Goal: Transaction & Acquisition: Purchase product/service

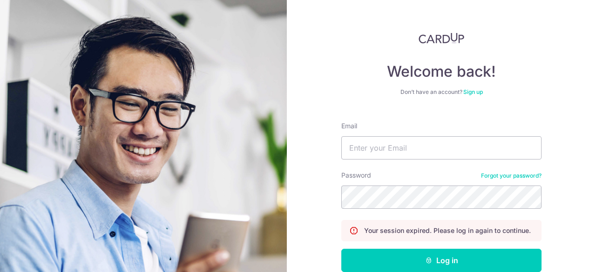
type input "edwin_thong@hotmail.com"
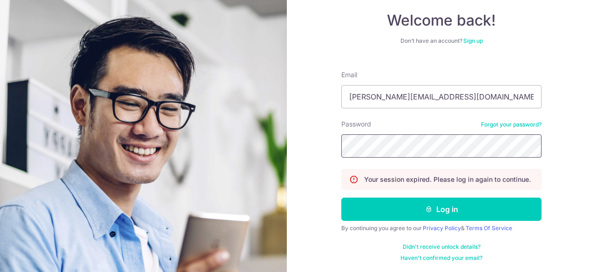
click at [341, 198] on button "Log in" at bounding box center [441, 209] width 200 height 23
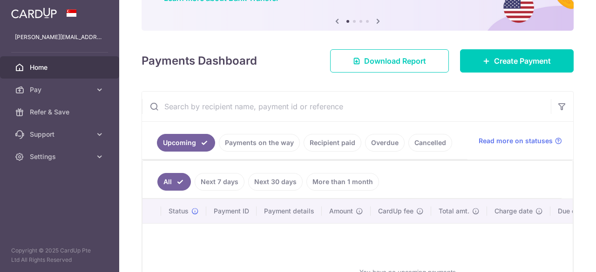
scroll to position [93, 0]
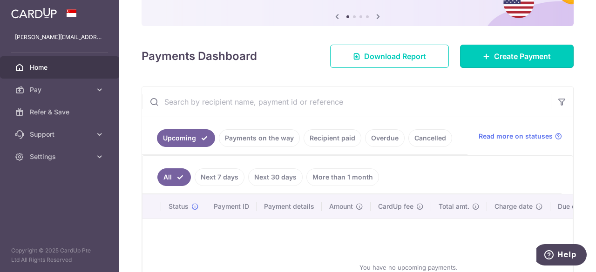
click at [470, 58] on link "Create Payment" at bounding box center [517, 56] width 114 height 23
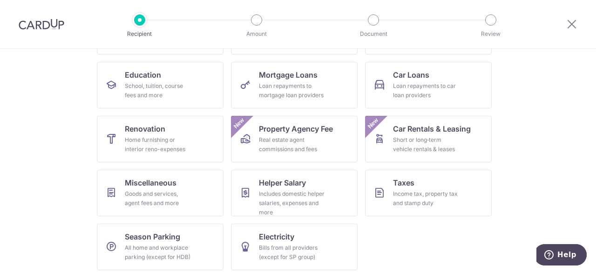
scroll to position [140, 0]
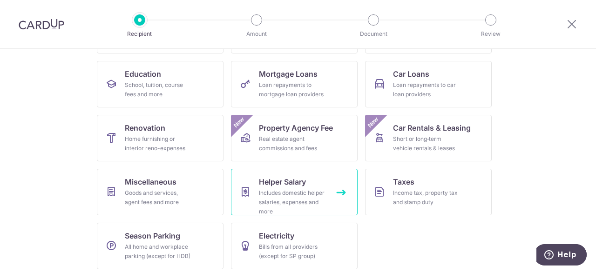
click at [305, 196] on div "Includes domestic helper salaries, expenses and more" at bounding box center [292, 202] width 67 height 28
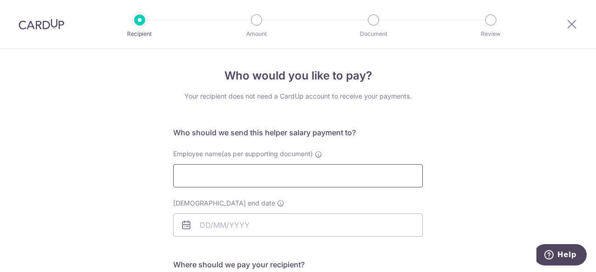
click at [287, 173] on input "Employee name(as per supporting document)" at bounding box center [297, 175] width 249 height 23
click at [448, 153] on div "Who would you like to pay? Your recipient does not need a CardUp account to rec…" at bounding box center [298, 270] width 596 height 443
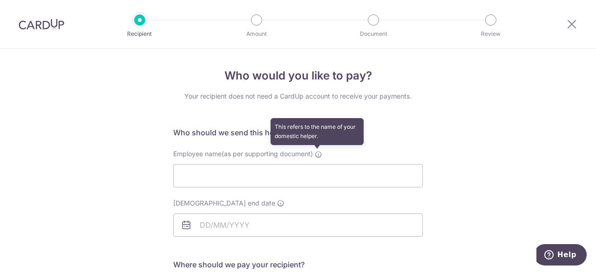
click at [315, 152] on icon at bounding box center [318, 154] width 7 height 7
click at [315, 164] on input "Employee name(as per supporting document) This refers to the name of your domes…" at bounding box center [297, 175] width 249 height 23
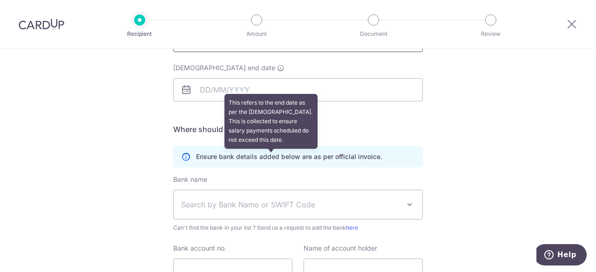
scroll to position [140, 0]
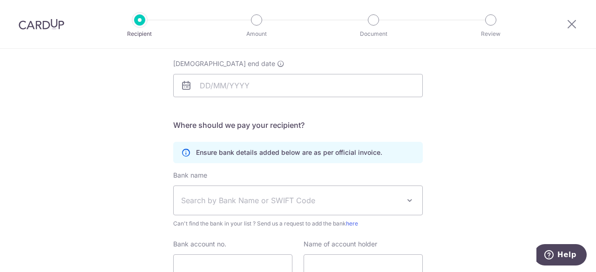
click at [395, 196] on span "Search by Bank Name or SWIFT Code" at bounding box center [290, 200] width 219 height 11
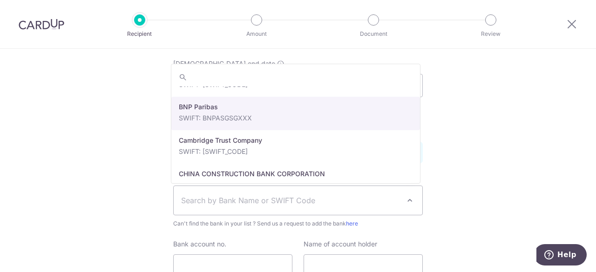
scroll to position [326, 0]
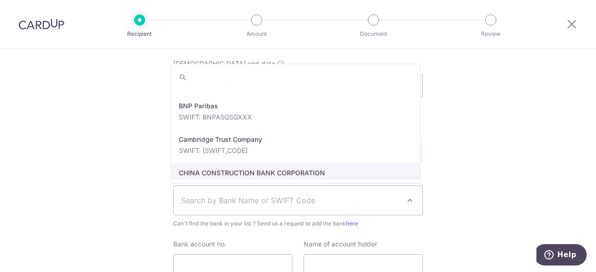
click at [448, 183] on div "Who would you like to pay? Your recipient does not need a CardUp account to rec…" at bounding box center [298, 130] width 596 height 443
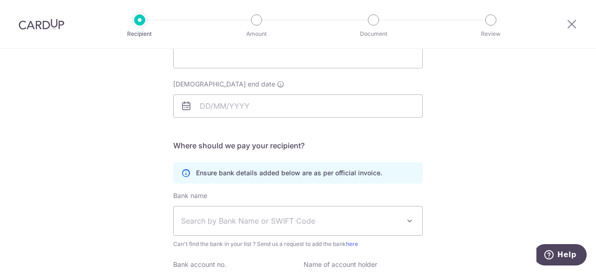
scroll to position [219, 0]
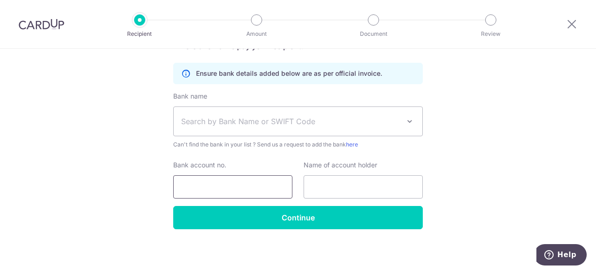
click at [263, 181] on input "Bank account no." at bounding box center [232, 186] width 119 height 23
click at [440, 167] on div "Who would you like to pay? Your recipient does not need a CardUp account to rec…" at bounding box center [298, 51] width 596 height 443
click at [371, 120] on span "Search by Bank Name or SWIFT Code" at bounding box center [290, 121] width 219 height 11
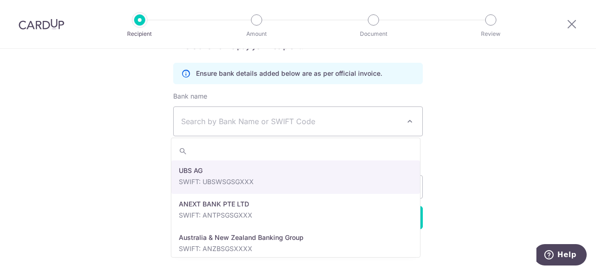
click at [537, 130] on div "Who would you like to pay? Your recipient does not need a CardUp account to rec…" at bounding box center [298, 51] width 596 height 443
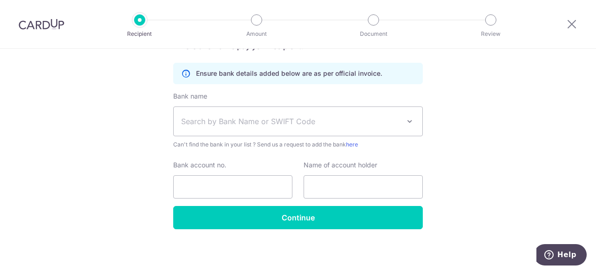
click at [255, 124] on span "Search by Bank Name or SWIFT Code" at bounding box center [290, 121] width 219 height 11
click at [456, 127] on div "Who would you like to pay? Your recipient does not need a CardUp account to rec…" at bounding box center [298, 51] width 596 height 443
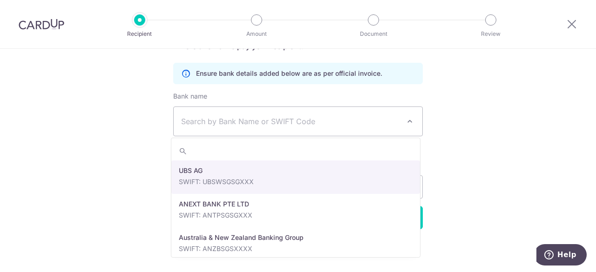
click at [360, 128] on span "Search by Bank Name or SWIFT Code" at bounding box center [298, 121] width 248 height 29
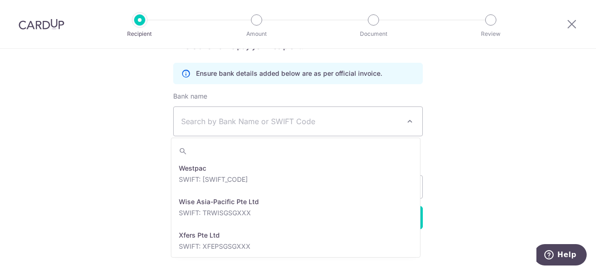
scroll to position [2185, 0]
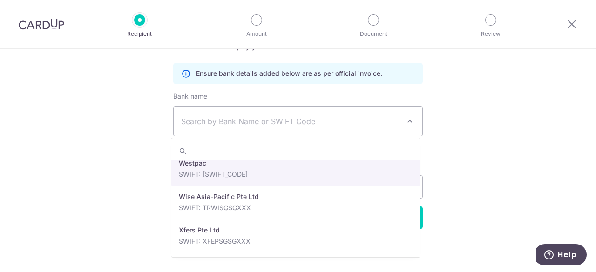
click at [486, 173] on div "Who would you like to pay? Your recipient does not need a CardUp account to rec…" at bounding box center [298, 51] width 596 height 443
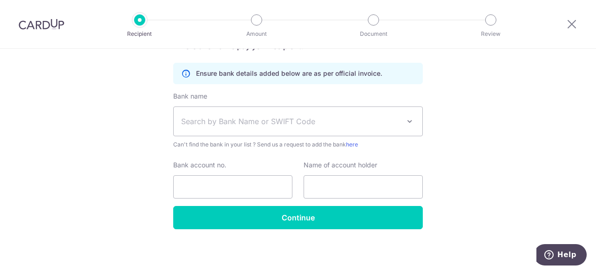
click at [181, 74] on icon at bounding box center [185, 73] width 9 height 9
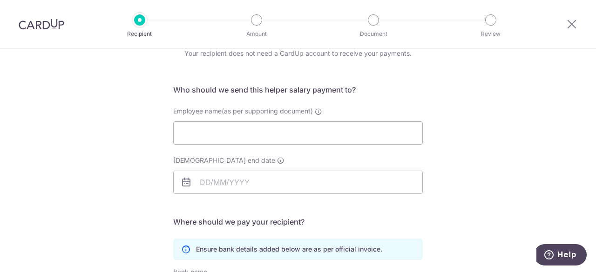
scroll to position [33, 0]
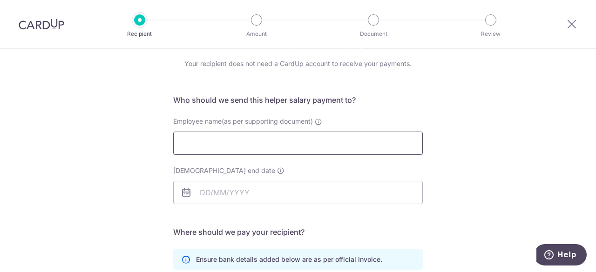
click at [286, 139] on input "Employee name(as per supporting document)" at bounding box center [297, 143] width 249 height 23
type input "[PERSON_NAME]"
click at [250, 178] on div "[DEMOGRAPHIC_DATA] end date" at bounding box center [297, 185] width 249 height 38
click at [242, 194] on input "[DEMOGRAPHIC_DATA] end date" at bounding box center [297, 192] width 249 height 23
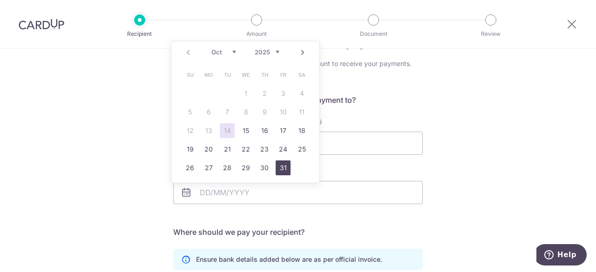
click at [280, 167] on link "31" at bounding box center [282, 168] width 15 height 15
type input "[DATE]"
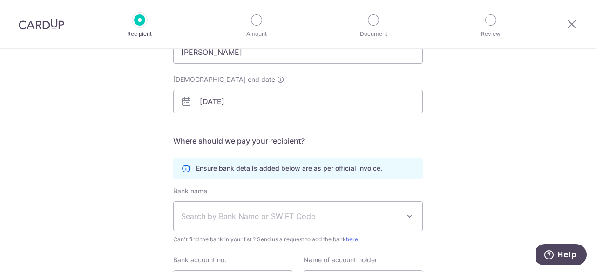
scroll to position [126, 0]
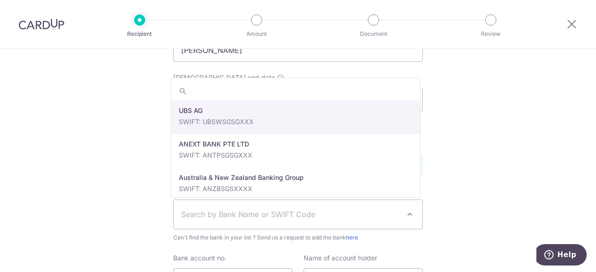
click at [216, 219] on span "Search by Bank Name or SWIFT Code" at bounding box center [290, 214] width 219 height 11
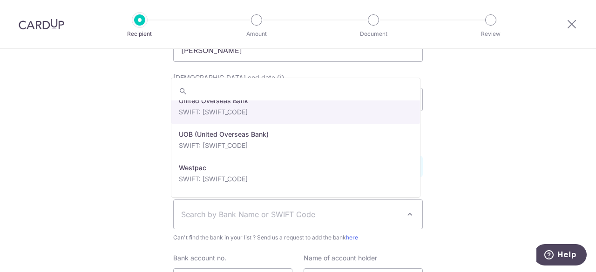
scroll to position [2139, 0]
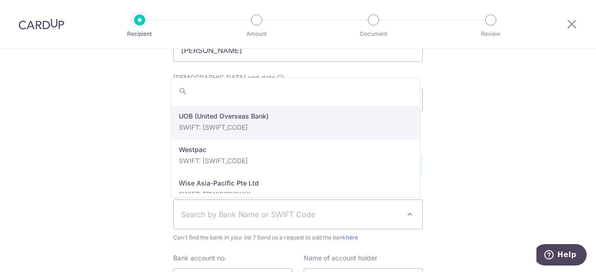
select select "18"
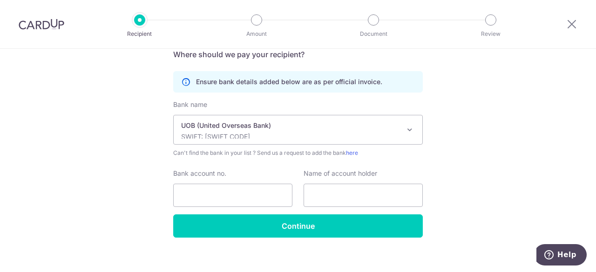
scroll to position [219, 0]
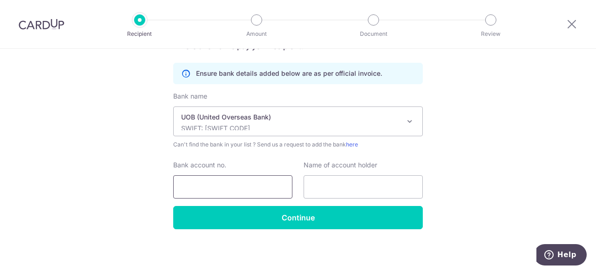
click at [232, 178] on input "Bank account no." at bounding box center [232, 186] width 119 height 23
click at [221, 186] on input "Bank account no." at bounding box center [232, 186] width 119 height 23
type input "695707513001"
click at [313, 186] on input "text" at bounding box center [362, 186] width 119 height 23
type input "[PERSON_NAME]"
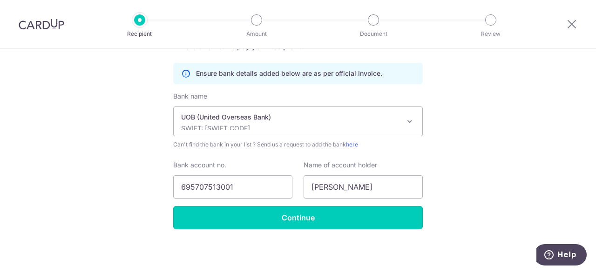
click at [322, 212] on input "Continue" at bounding box center [297, 217] width 249 height 23
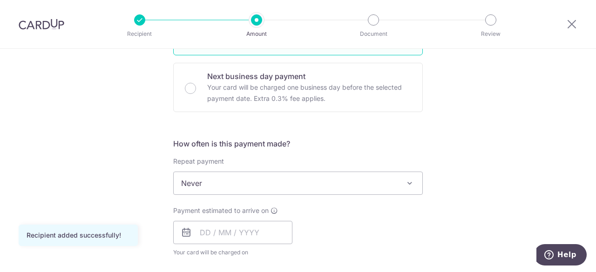
scroll to position [279, 0]
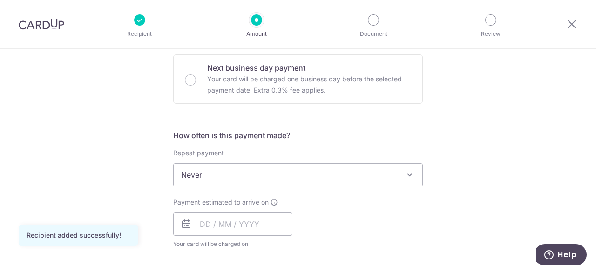
click at [257, 178] on span "Never" at bounding box center [298, 175] width 248 height 22
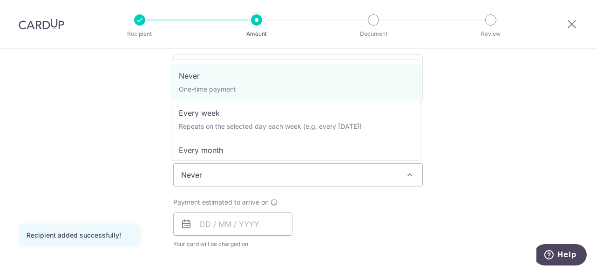
click at [379, 208] on div "Payment estimated to arrive on Your card will be charged on for the first payme…" at bounding box center [298, 223] width 261 height 51
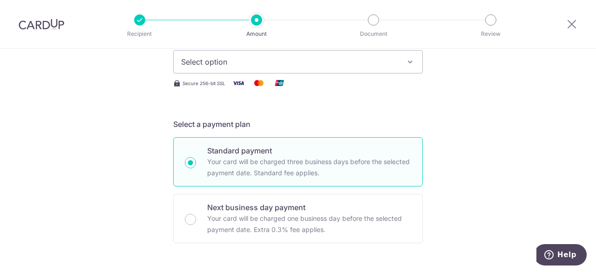
scroll to position [0, 0]
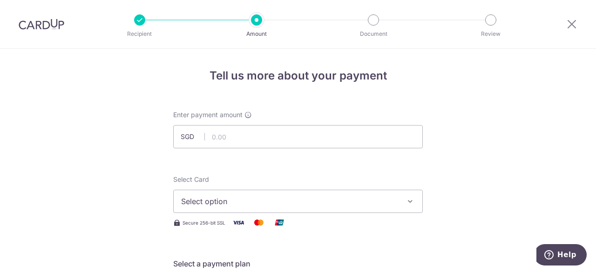
click at [255, 145] on input "text" at bounding box center [297, 136] width 249 height 23
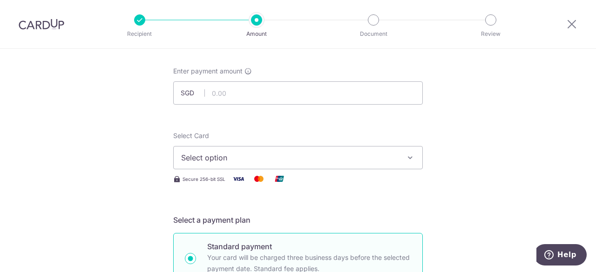
scroll to position [47, 0]
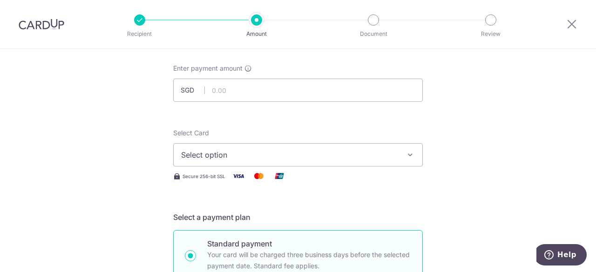
click at [337, 146] on button "Select option" at bounding box center [297, 154] width 249 height 23
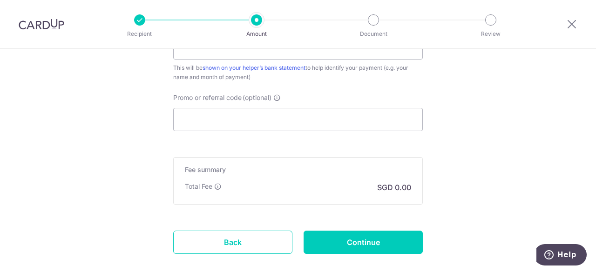
scroll to position [605, 0]
